Goal: Task Accomplishment & Management: Use online tool/utility

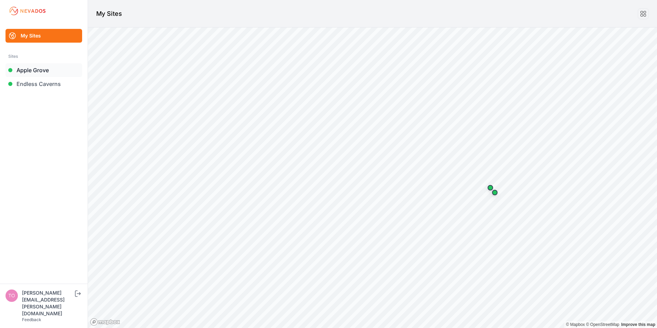
click at [30, 68] on link "Apple Grove" at bounding box center [44, 70] width 77 height 14
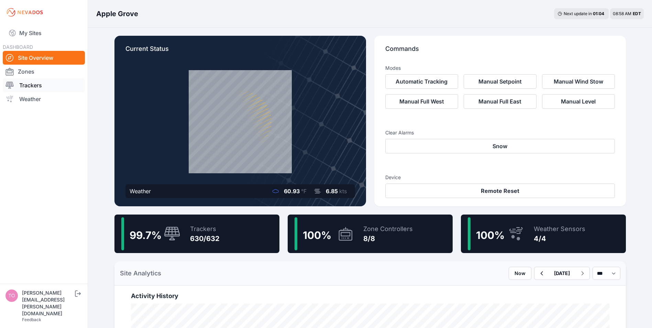
click at [35, 87] on link "Trackers" at bounding box center [44, 85] width 82 height 14
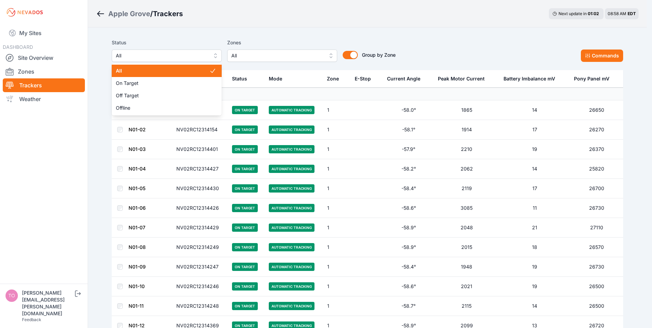
click at [180, 56] on span "All" at bounding box center [162, 56] width 92 height 8
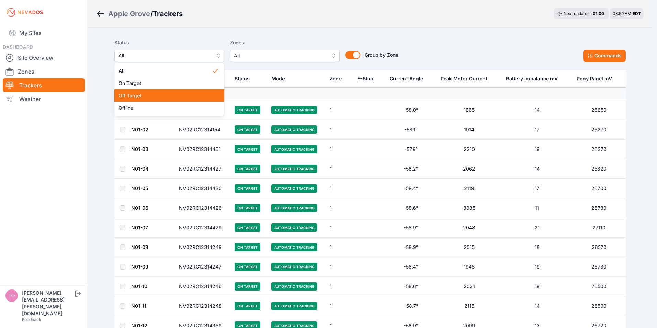
click at [140, 97] on span "Off Target" at bounding box center [166, 95] width 94 height 7
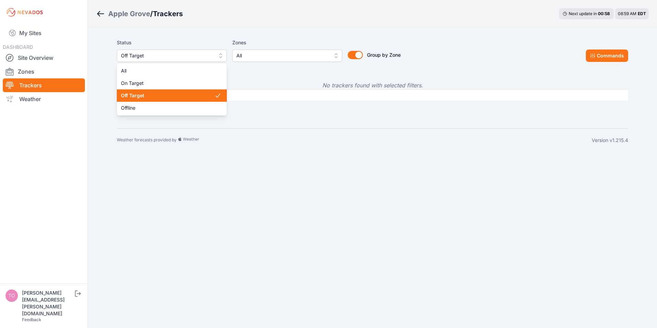
click at [185, 55] on span "Off Target" at bounding box center [167, 56] width 92 height 8
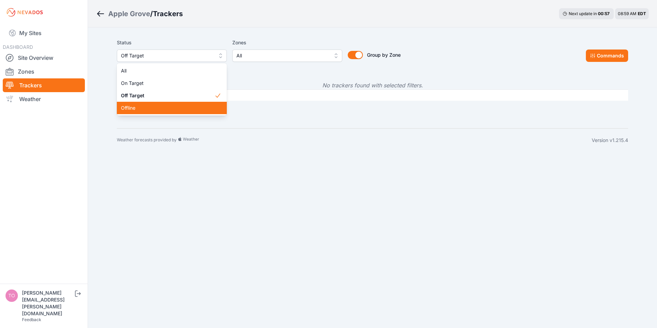
click at [148, 106] on span "Offline" at bounding box center [168, 108] width 94 height 7
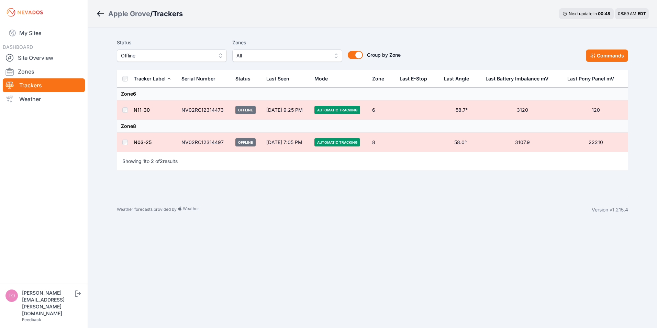
click at [125, 140] on td at bounding box center [125, 143] width 17 height 20
click at [596, 59] on button "Commands" at bounding box center [607, 56] width 42 height 12
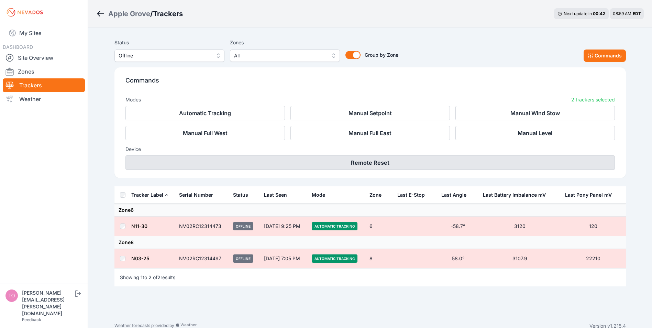
click at [369, 163] on button "Remote Reset" at bounding box center [371, 162] width 490 height 14
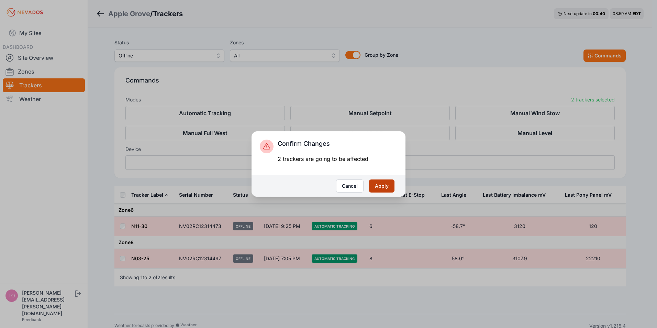
click at [382, 185] on button "Apply" at bounding box center [381, 186] width 25 height 13
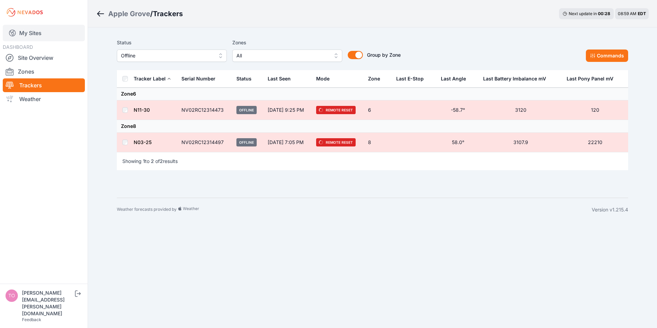
click at [33, 37] on link "My Sites" at bounding box center [44, 33] width 82 height 17
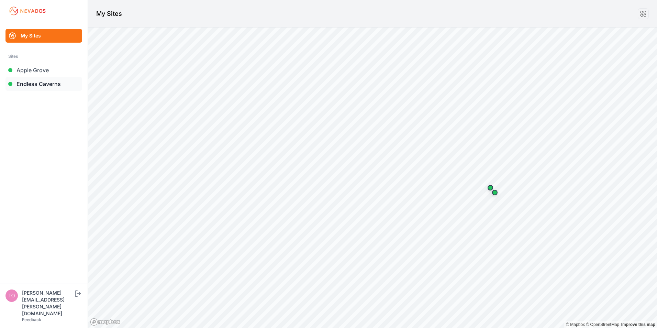
click at [28, 83] on link "Endless Caverns" at bounding box center [44, 84] width 77 height 14
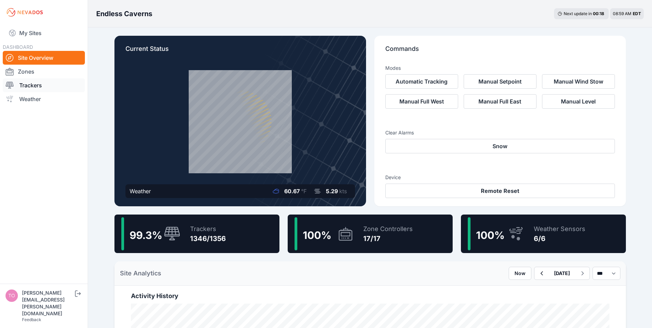
click at [30, 85] on link "Trackers" at bounding box center [44, 85] width 82 height 14
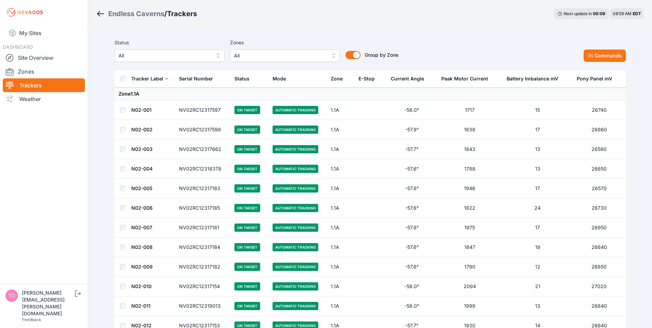
click at [155, 52] on span "All" at bounding box center [165, 56] width 92 height 8
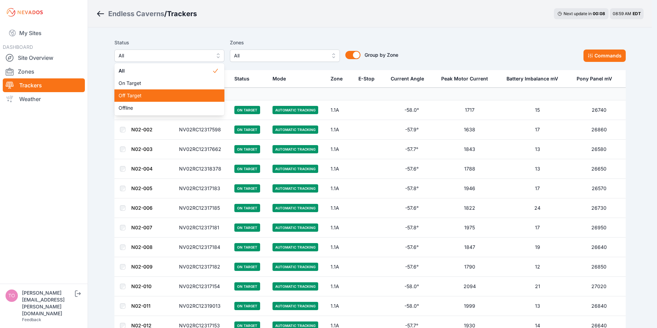
click at [143, 93] on span "Off Target" at bounding box center [166, 95] width 94 height 7
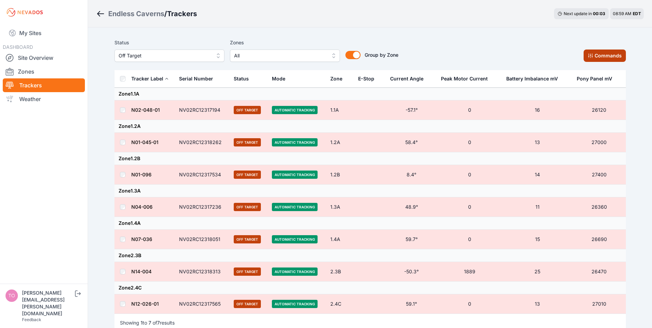
click at [603, 54] on button "Commands" at bounding box center [605, 56] width 42 height 12
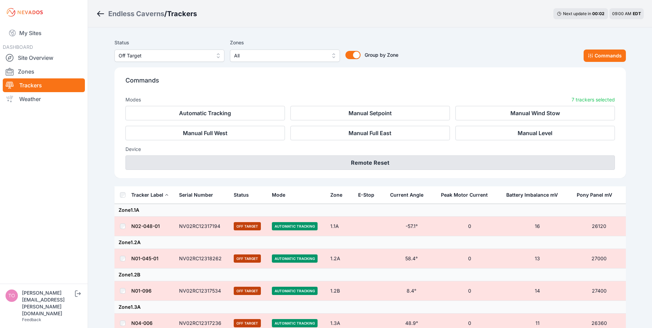
click at [372, 164] on button "Remote Reset" at bounding box center [371, 162] width 490 height 14
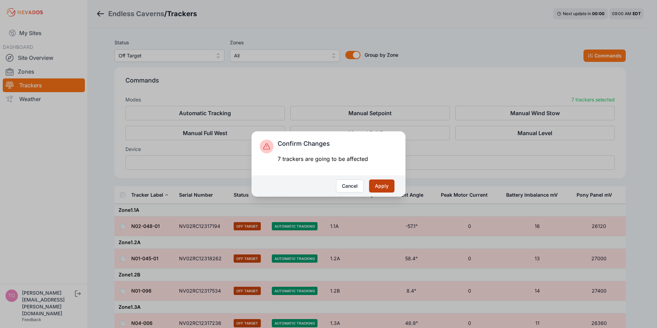
click at [377, 187] on button "Apply" at bounding box center [381, 186] width 25 height 13
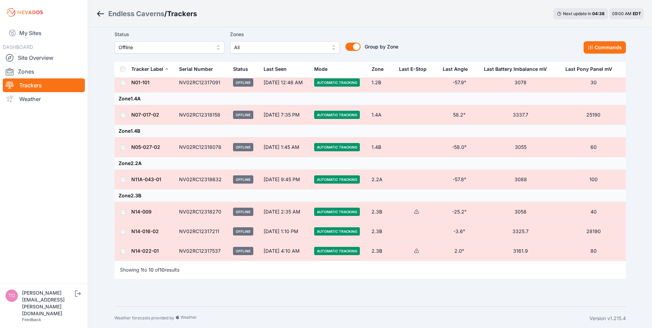
scroll to position [101, 0]
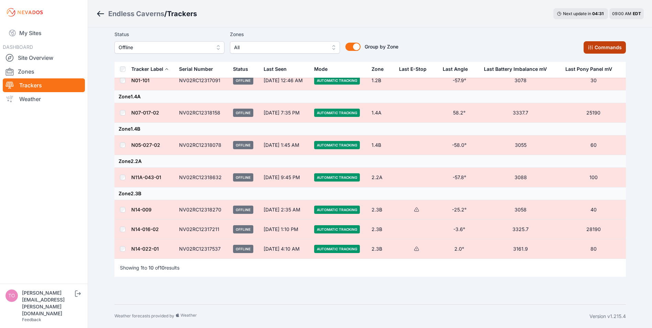
click at [595, 48] on button "Commands" at bounding box center [605, 47] width 42 height 12
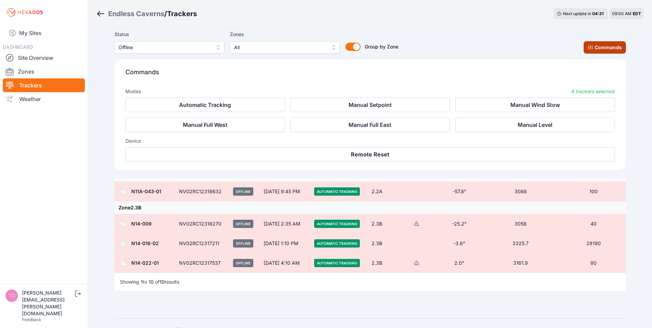
scroll to position [217, 0]
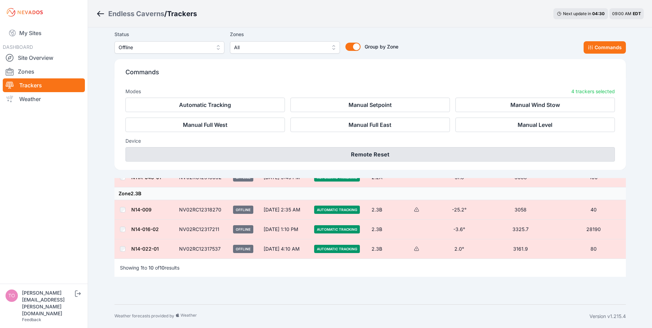
click at [366, 157] on button "Remote Reset" at bounding box center [371, 154] width 490 height 14
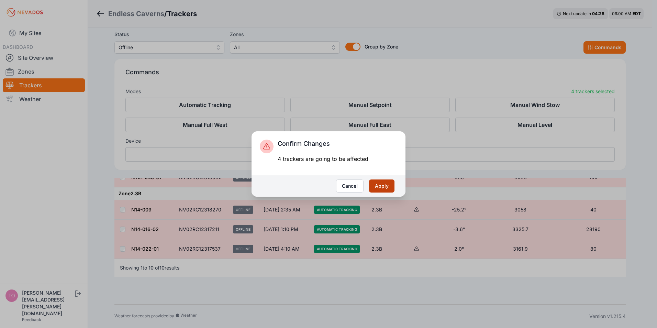
click at [379, 185] on button "Apply" at bounding box center [381, 186] width 25 height 13
